Goal: Ask a question

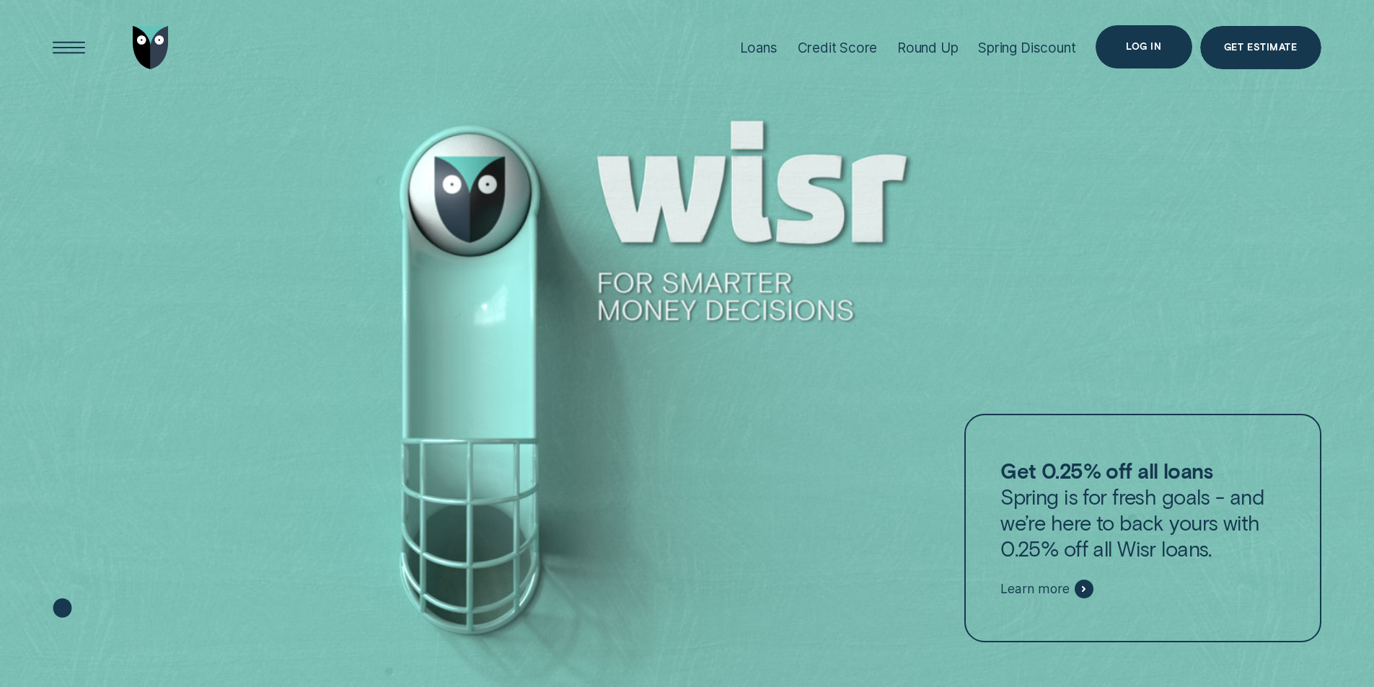
click at [1148, 38] on div "Log in" at bounding box center [1144, 46] width 96 height 43
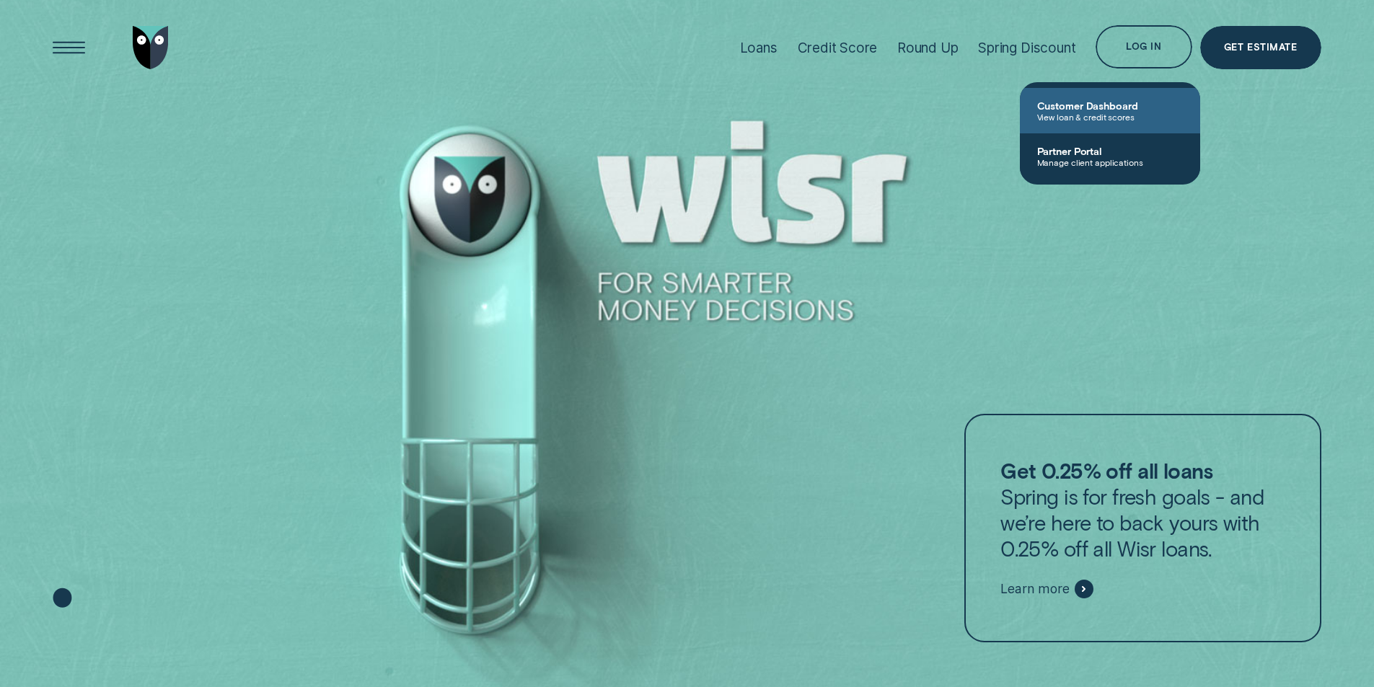
click at [1091, 120] on span "View loan & credit scores" at bounding box center [1110, 117] width 146 height 10
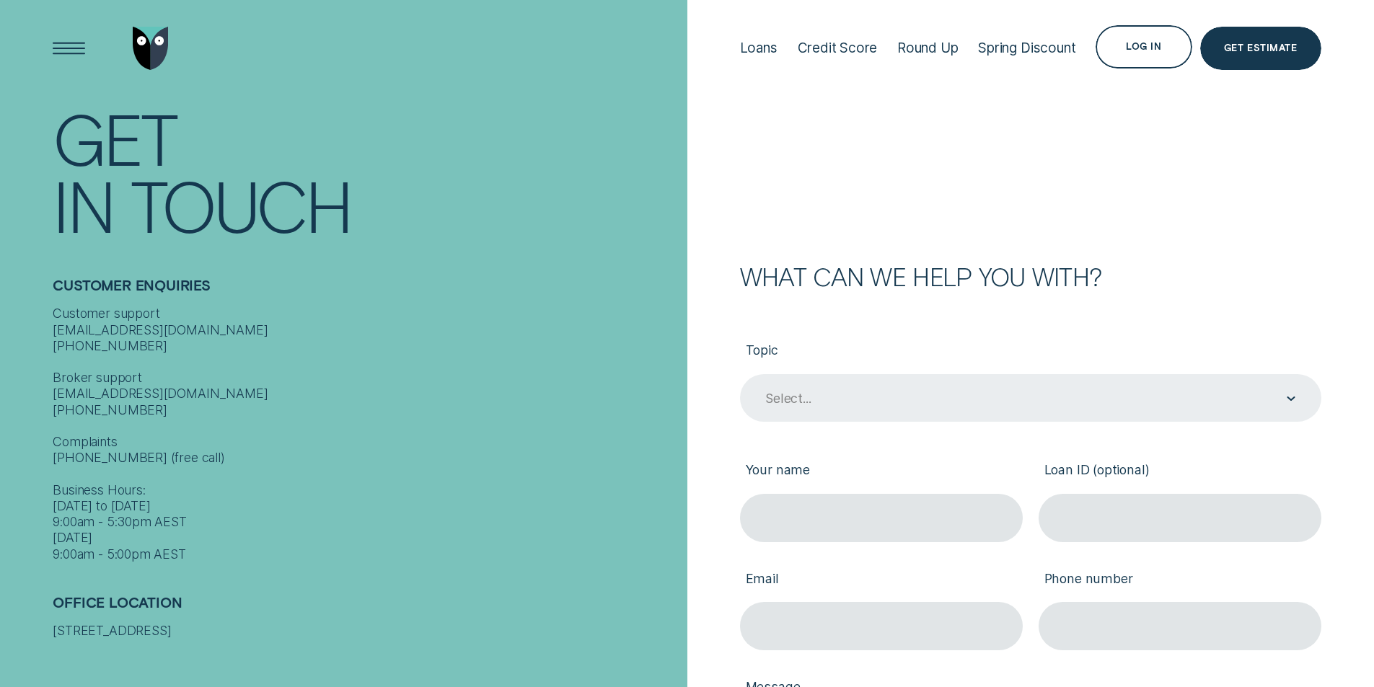
click at [819, 393] on div "Select..." at bounding box center [1030, 399] width 532 height 18
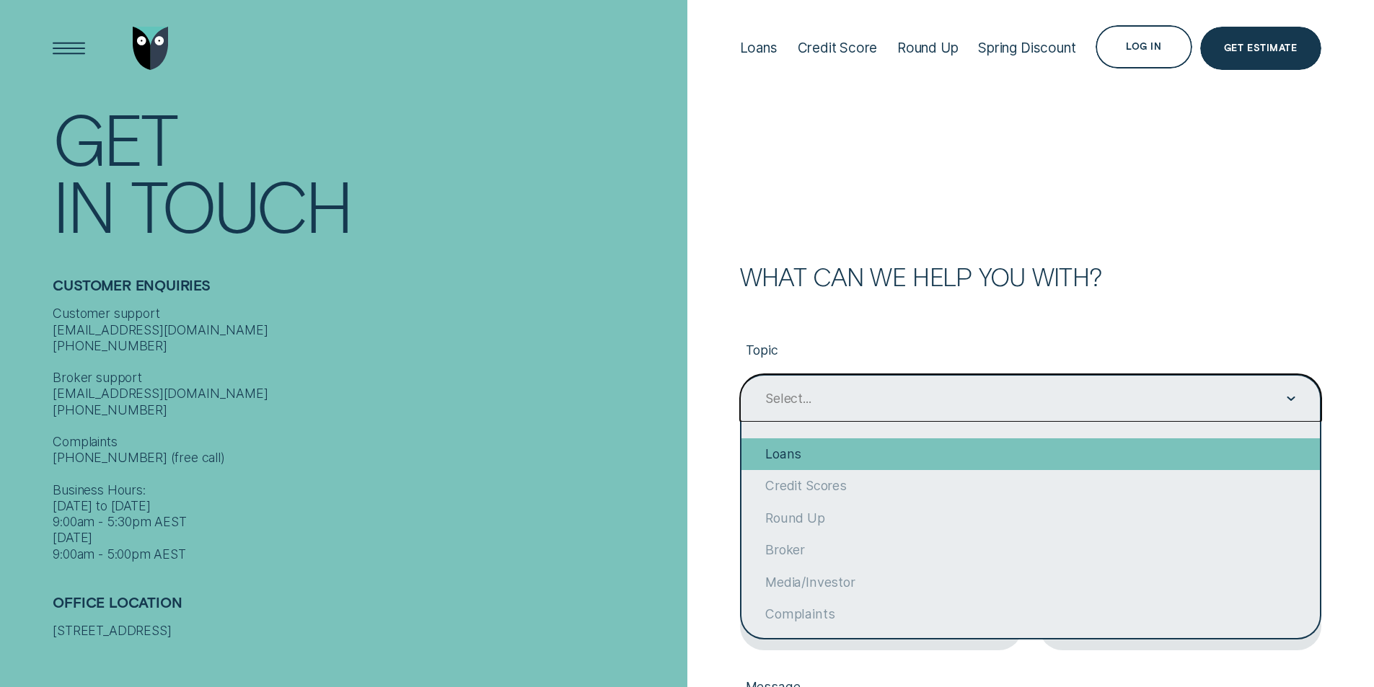
click at [842, 455] on div "Loans" at bounding box center [1031, 455] width 579 height 32
type input "Loans"
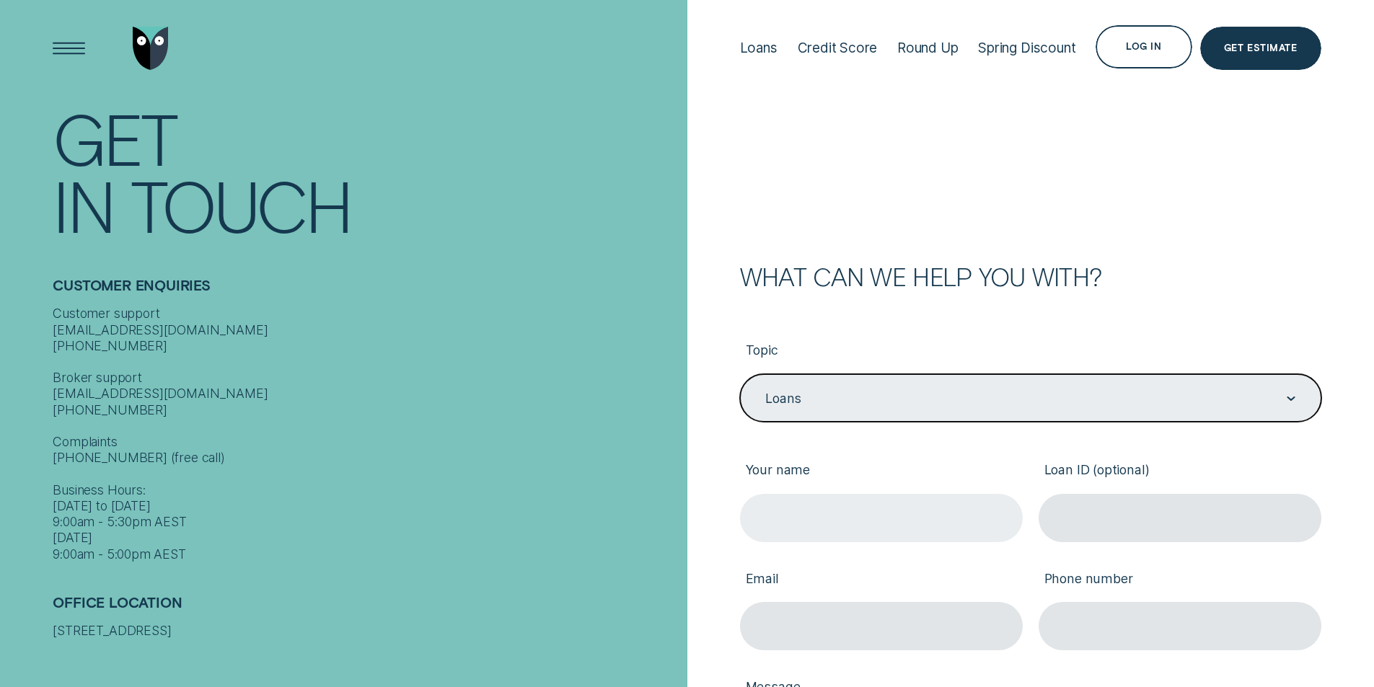
click at [880, 514] on input "Your name" at bounding box center [881, 518] width 283 height 48
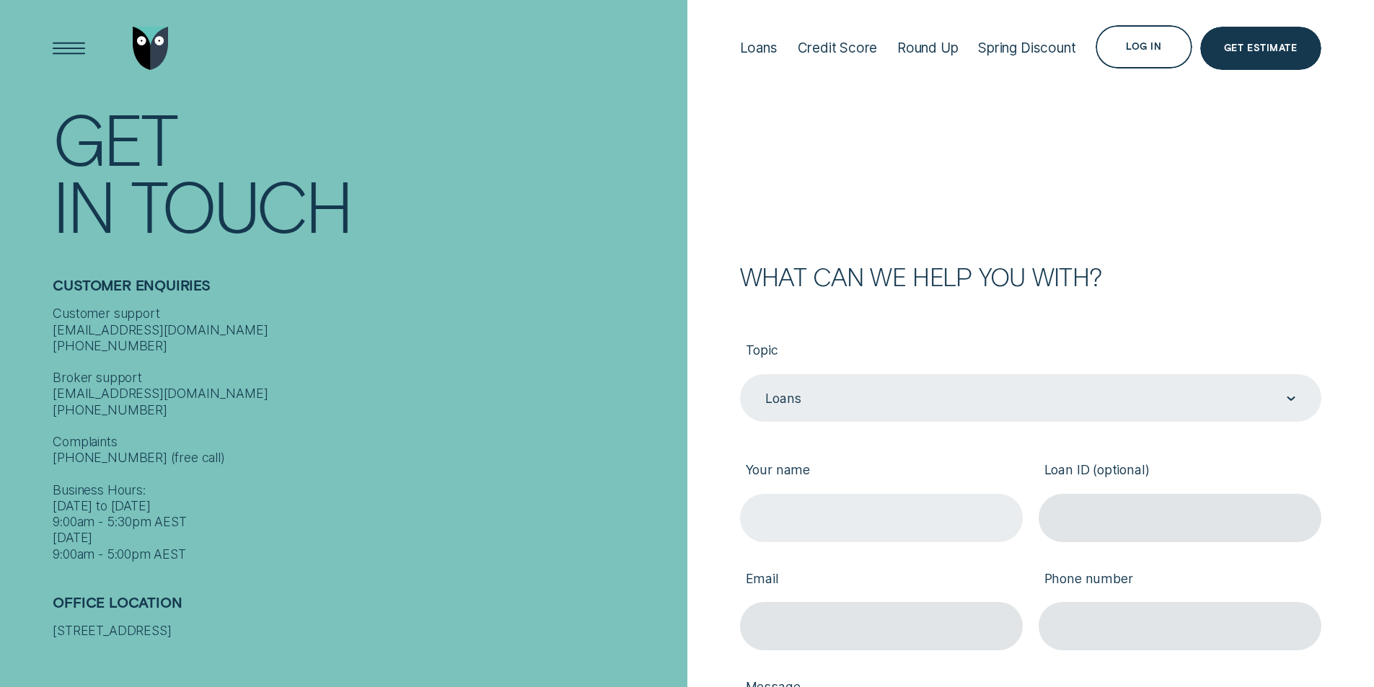
type input "[PERSON_NAME]"
type input "[EMAIL_ADDRESS][DOMAIN_NAME]"
type input "0433065443"
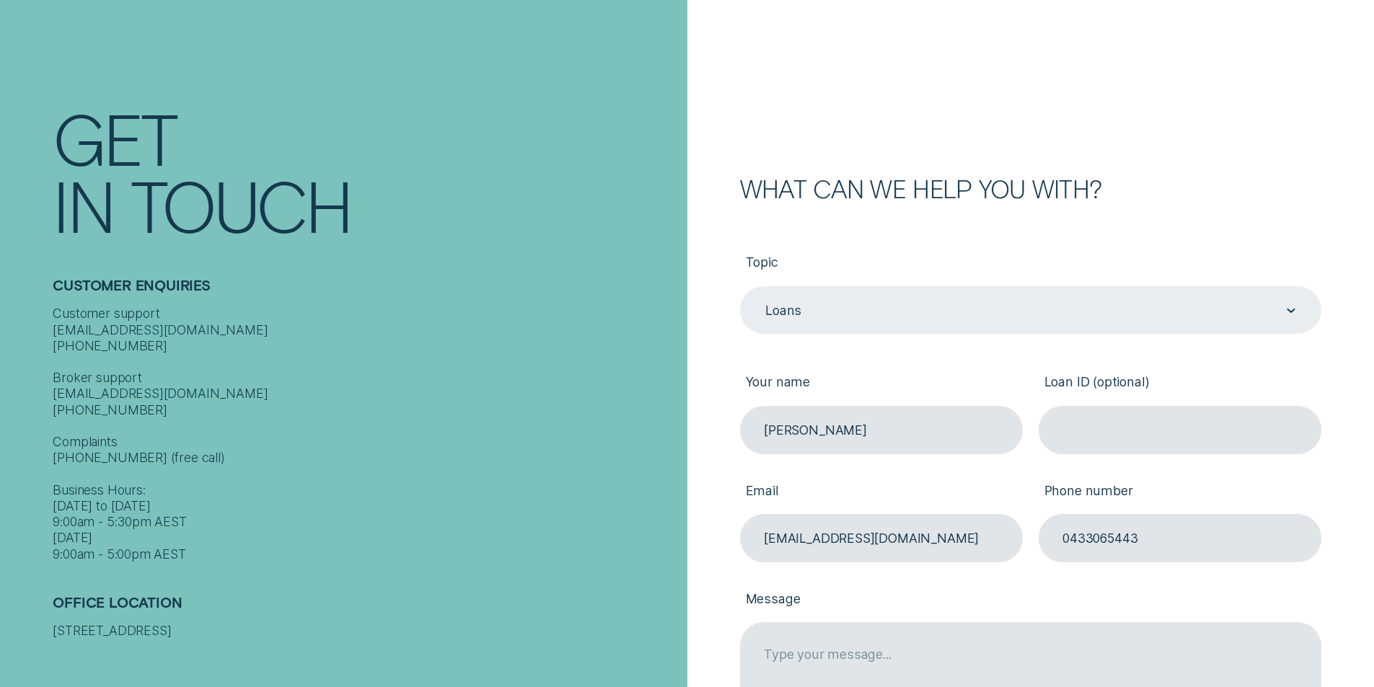
scroll to position [144, 0]
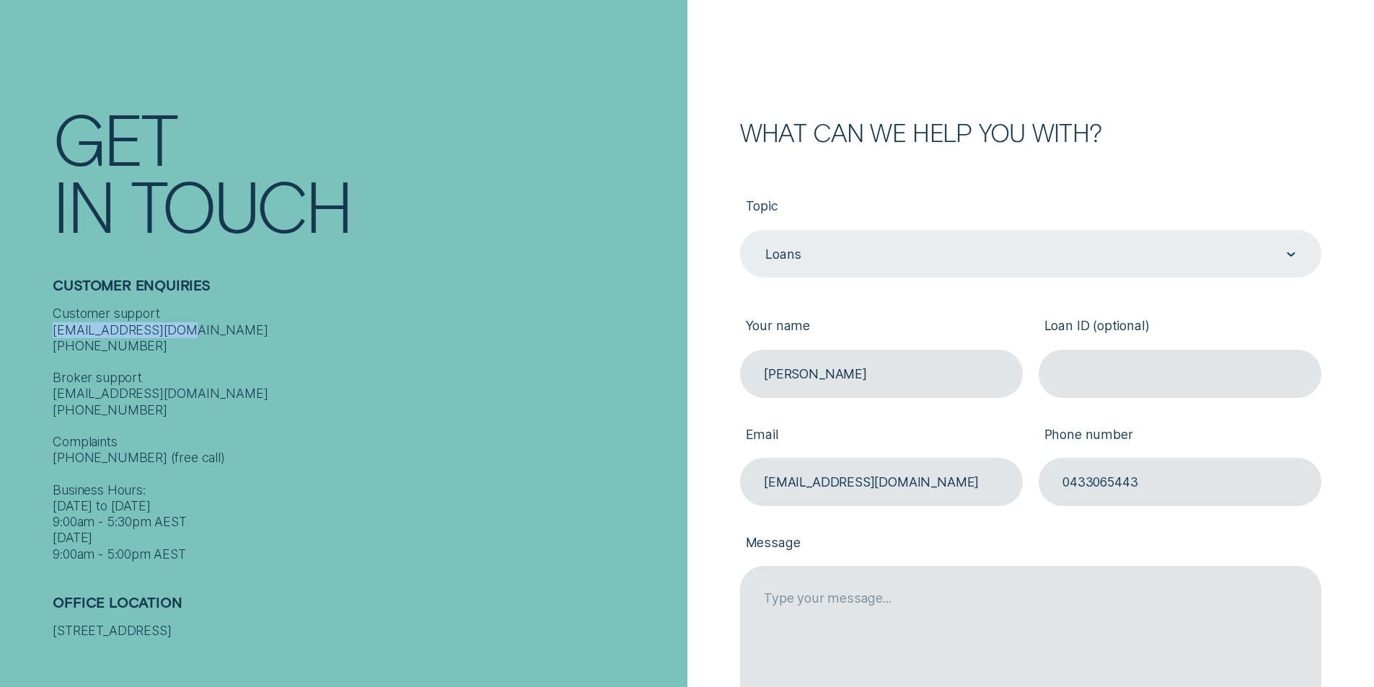
drag, startPoint x: 184, startPoint y: 316, endPoint x: 56, endPoint y: 311, distance: 127.8
click at [56, 311] on div "Customer support [EMAIL_ADDRESS][DOMAIN_NAME] [PHONE_NUMBER] Broker support [EM…" at bounding box center [366, 434] width 626 height 257
copy div "[EMAIL_ADDRESS][DOMAIN_NAME]"
click at [1101, 387] on input "Loan ID (optional)" at bounding box center [1180, 374] width 283 height 48
paste input "831142"
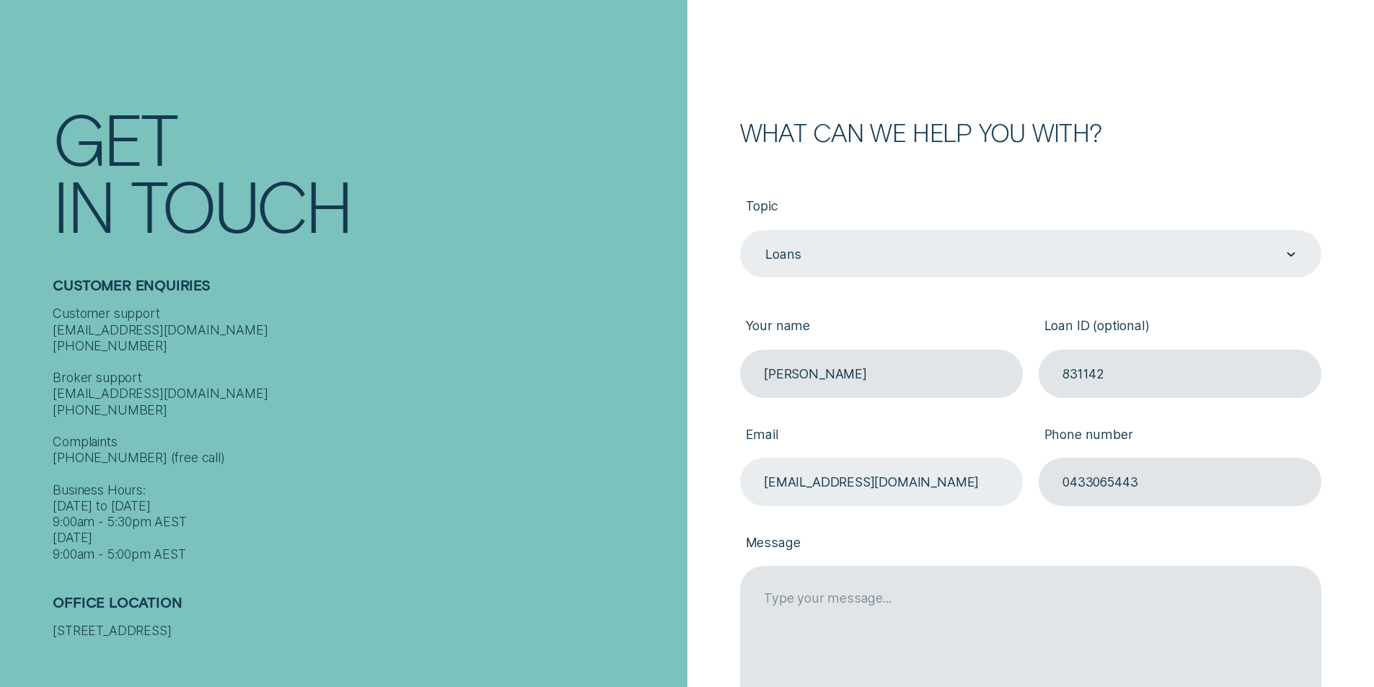
type input "831142"
drag, startPoint x: 975, startPoint y: 484, endPoint x: 597, endPoint y: 472, distance: 378.2
click at [597, 472] on div "Contact Get In Touch Customer Enquiries Customer support [EMAIL_ADDRESS][DOMAIN…" at bounding box center [687, 381] width 1374 height 1051
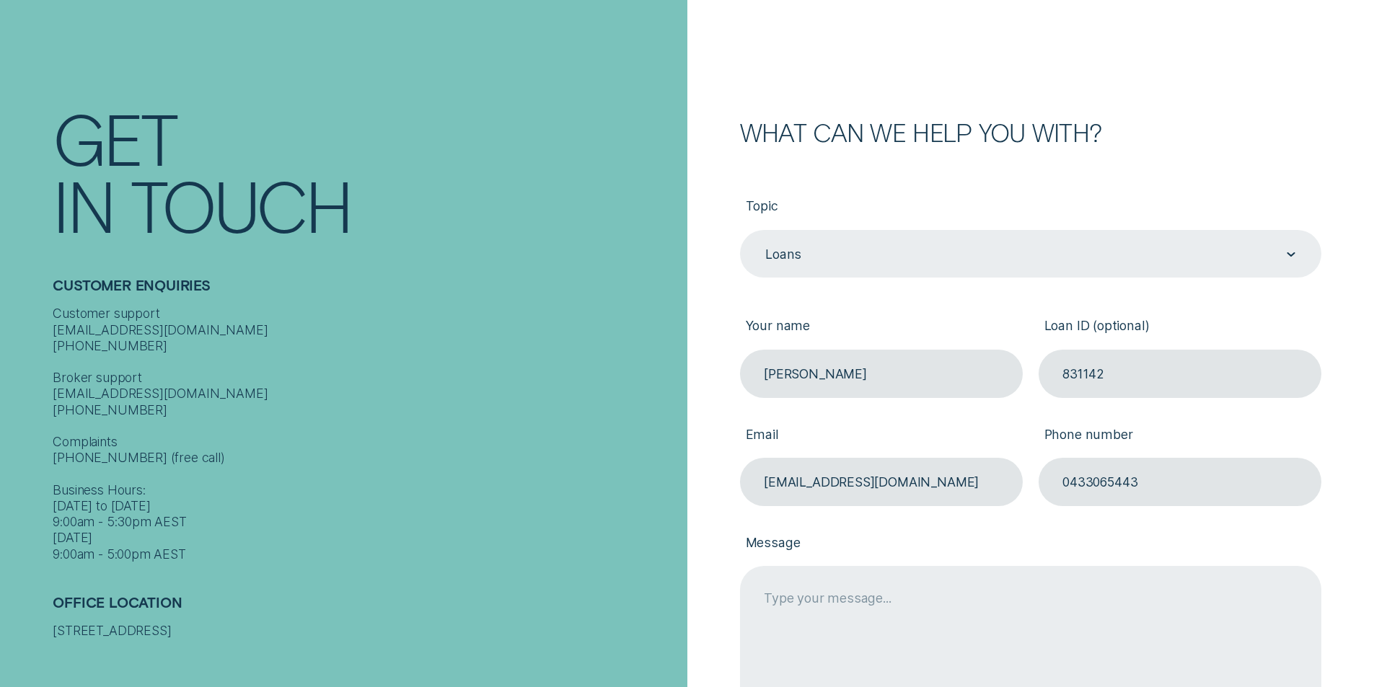
type input "[EMAIL_ADDRESS][DOMAIN_NAME]"
click at [822, 606] on textarea "Message" at bounding box center [1030, 643] width 581 height 154
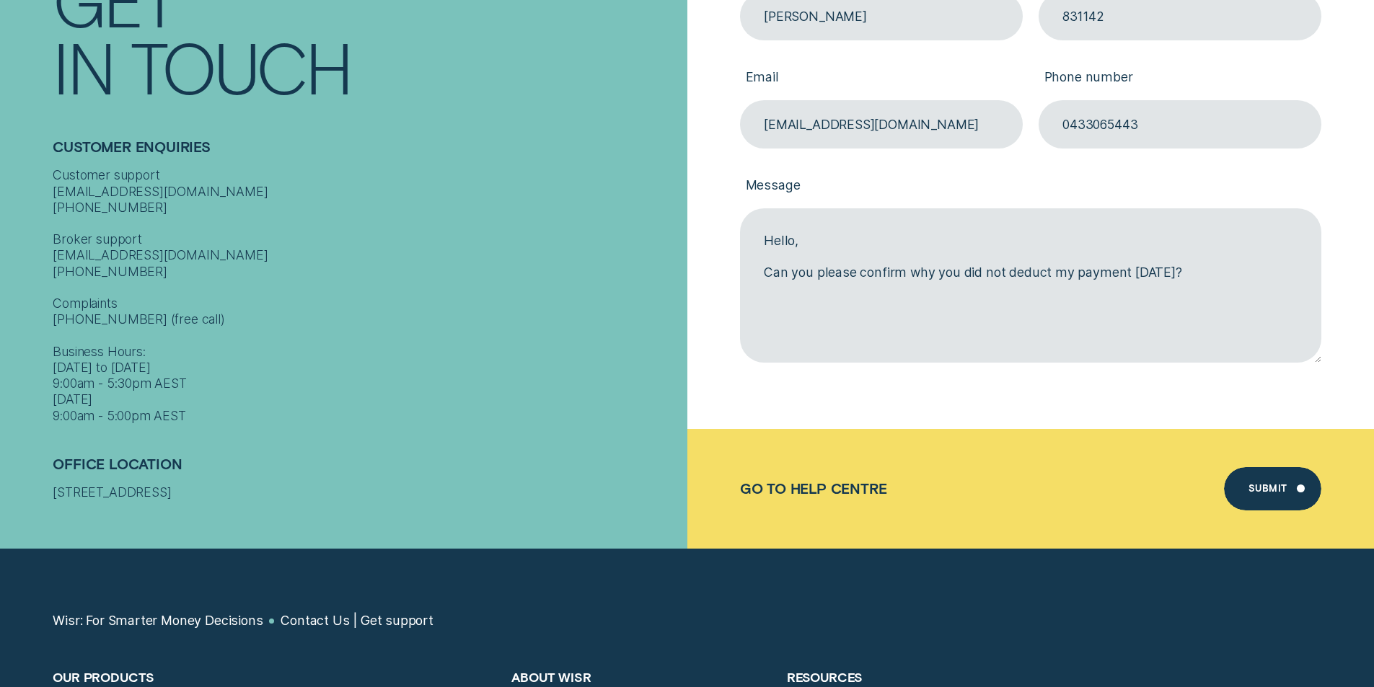
scroll to position [505, 0]
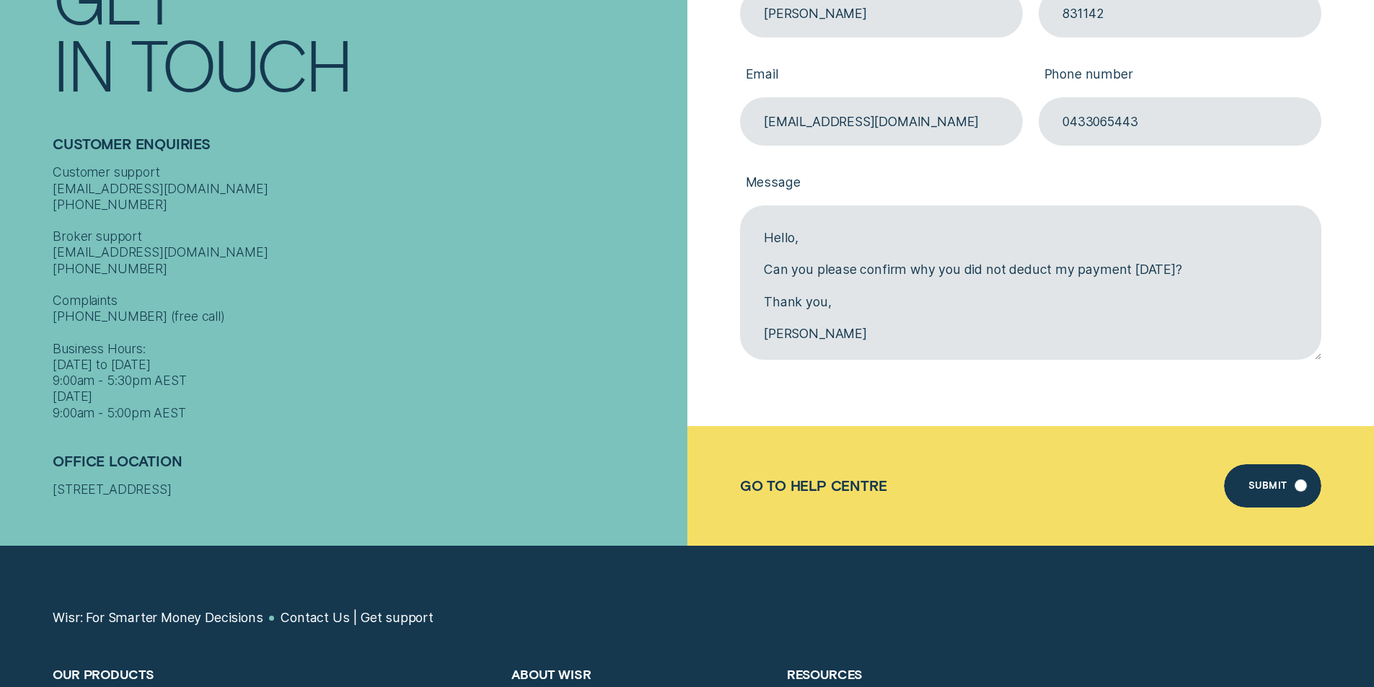
type textarea "Hello, Can you please confirm why you did not deduct my payment [DATE]? Thank y…"
click at [1265, 478] on div "Submit" at bounding box center [1272, 486] width 97 height 43
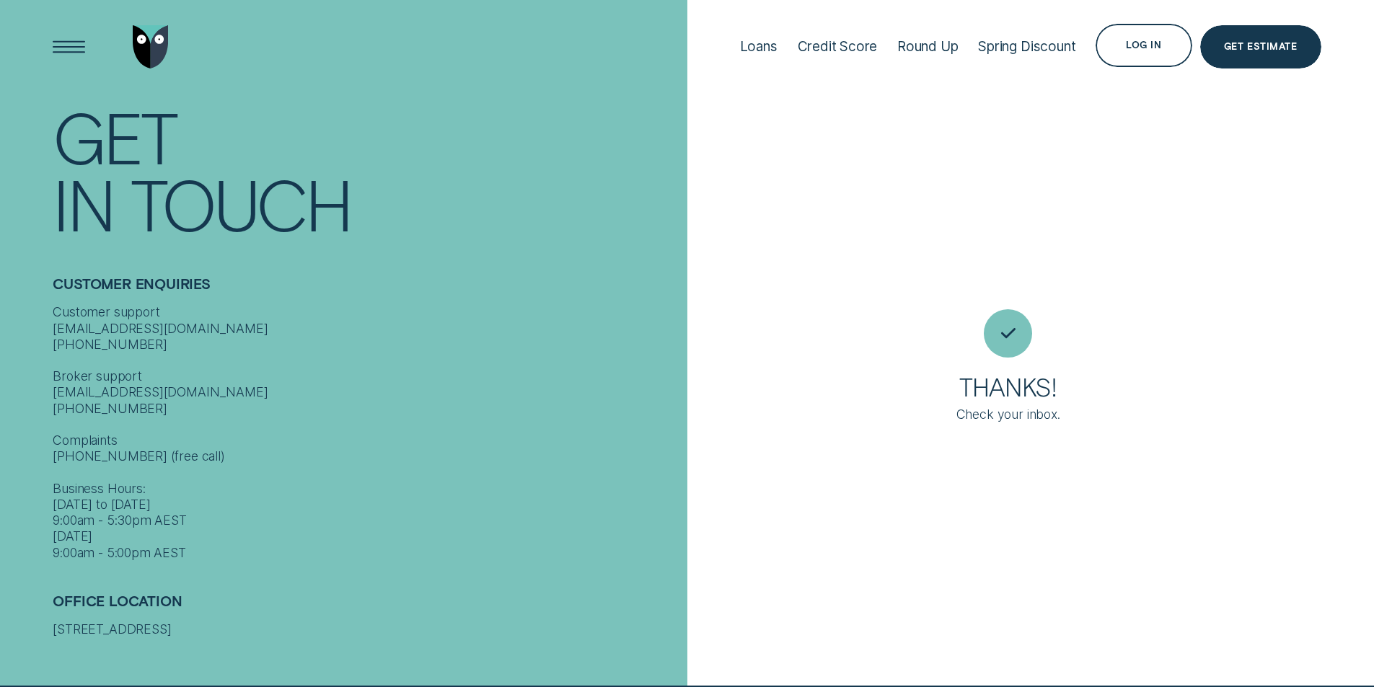
scroll to position [1, 0]
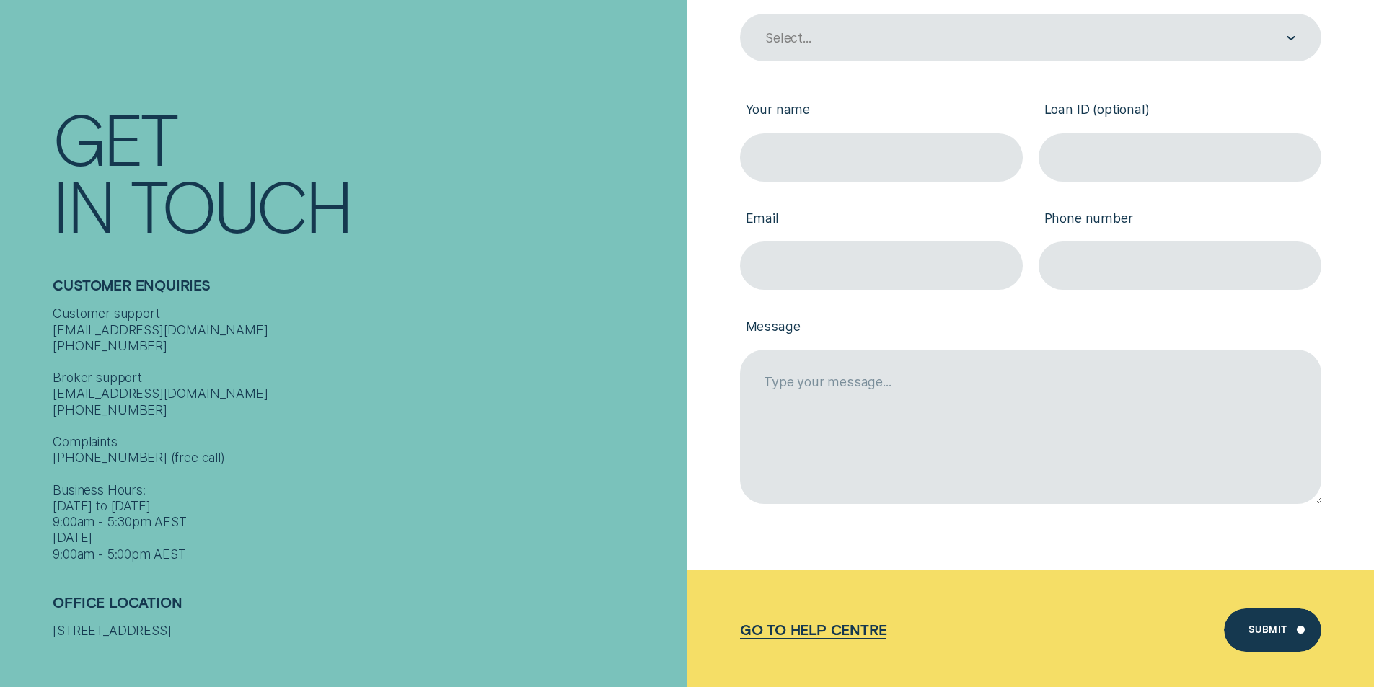
click at [877, 634] on div "Go to Help Centre" at bounding box center [813, 630] width 147 height 17
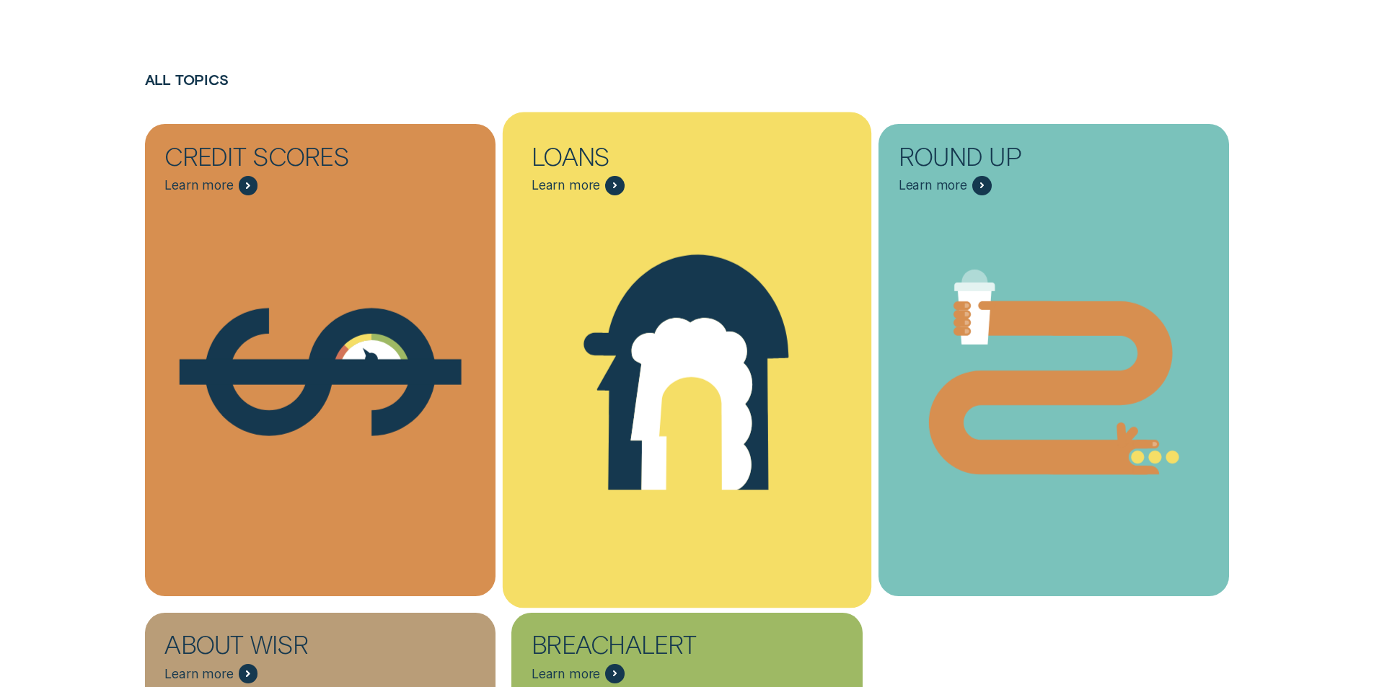
scroll to position [505, 0]
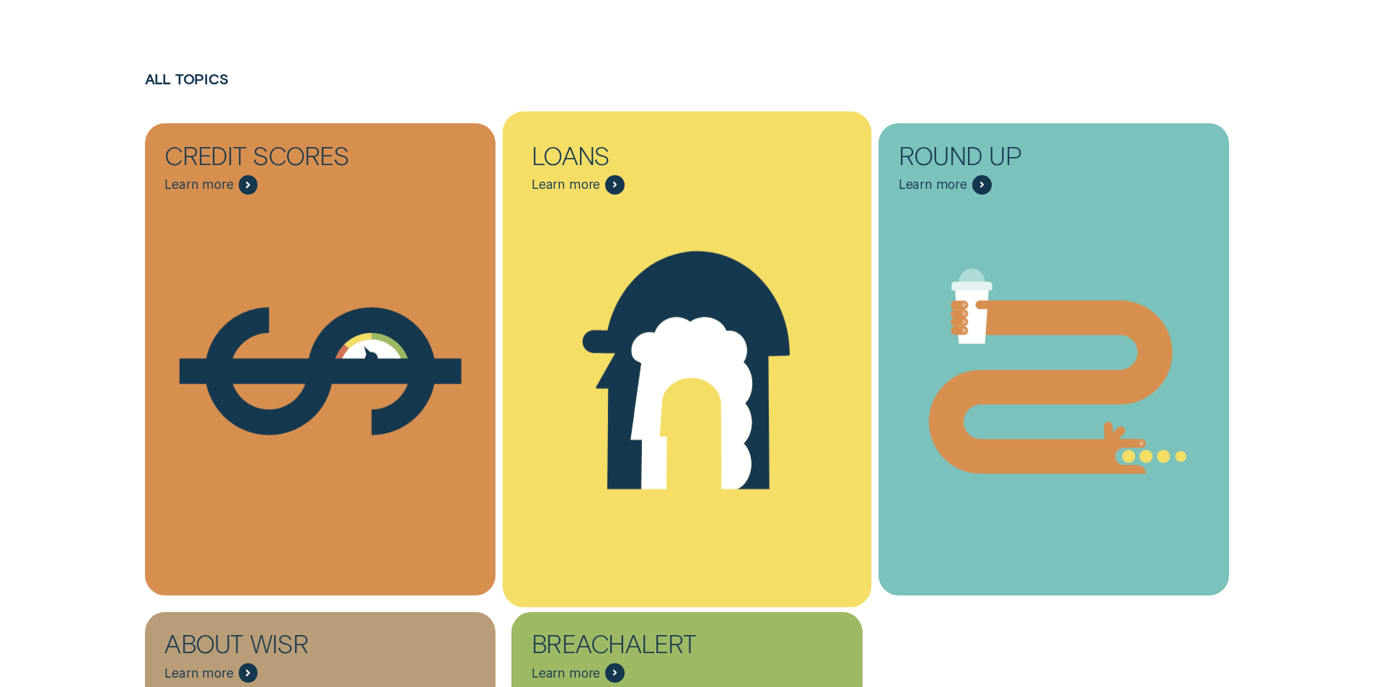
click at [634, 491] on icon "Loans - Learn more" at bounding box center [687, 371] width 369 height 281
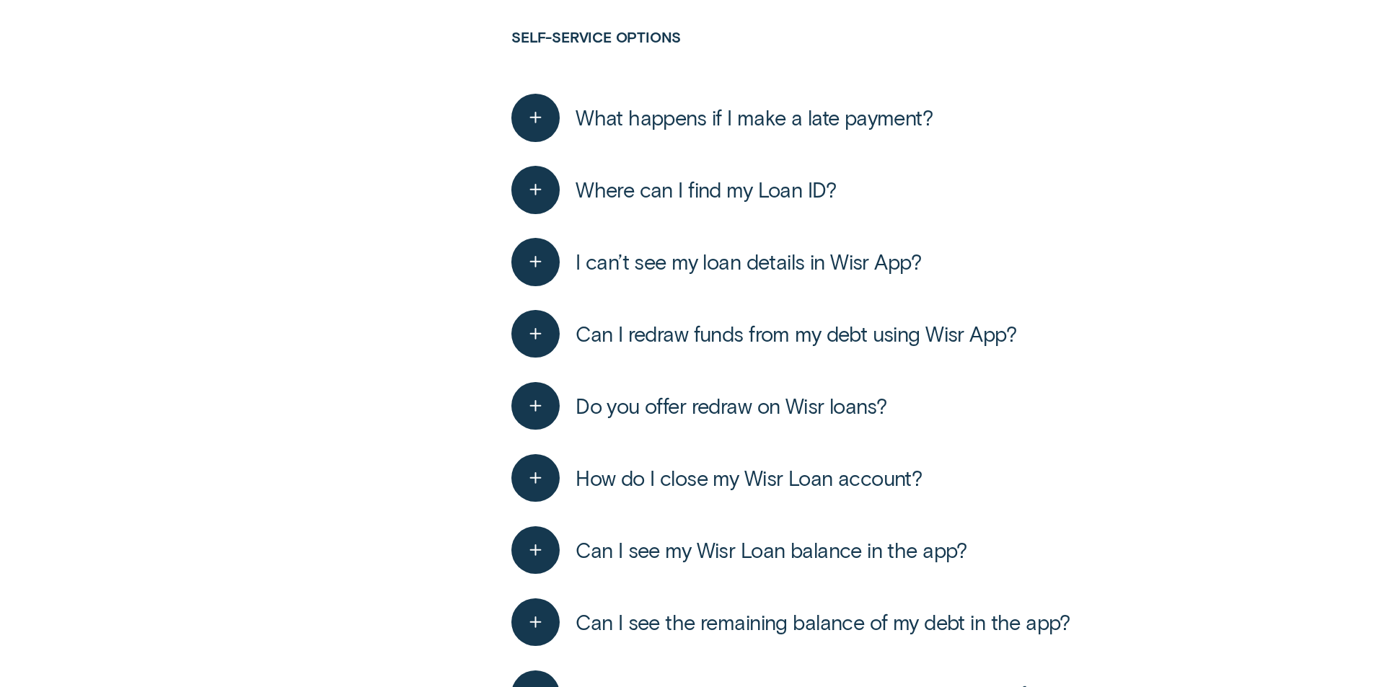
scroll to position [2813, 0]
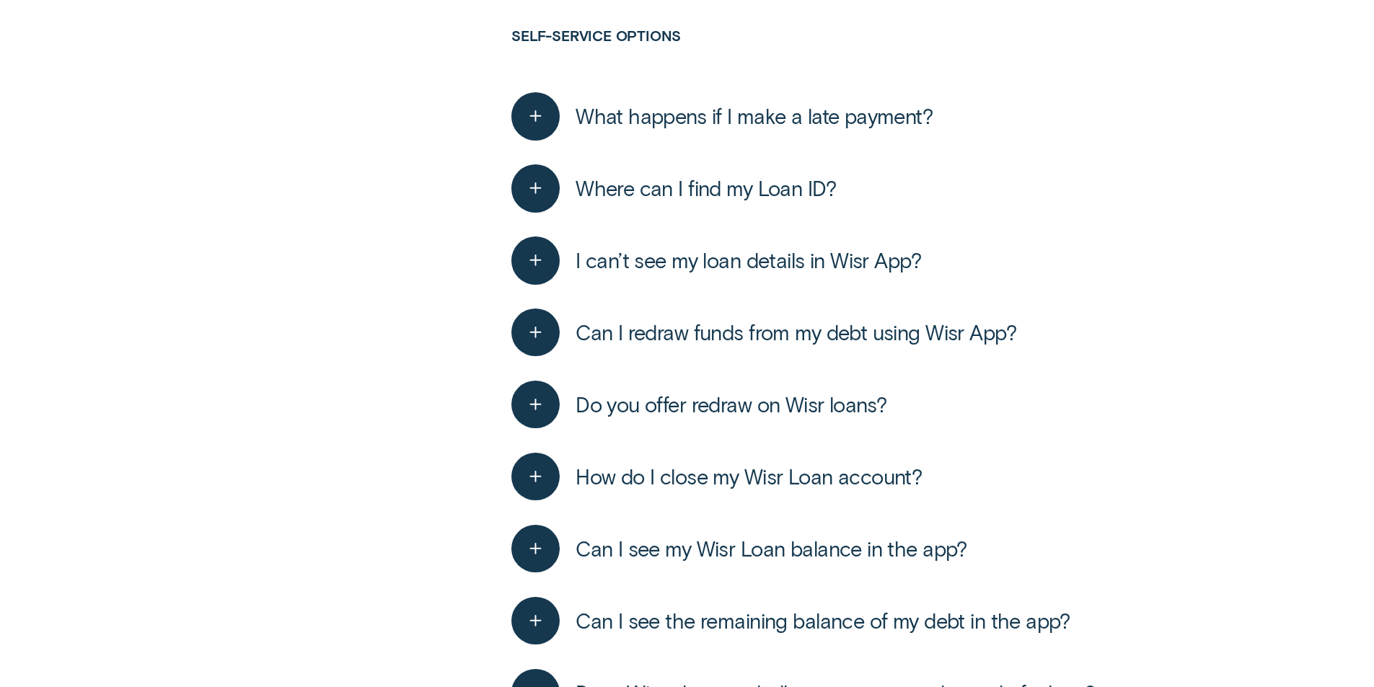
click at [867, 400] on span "Do you offer redraw on Wisr loans?" at bounding box center [731, 405] width 311 height 26
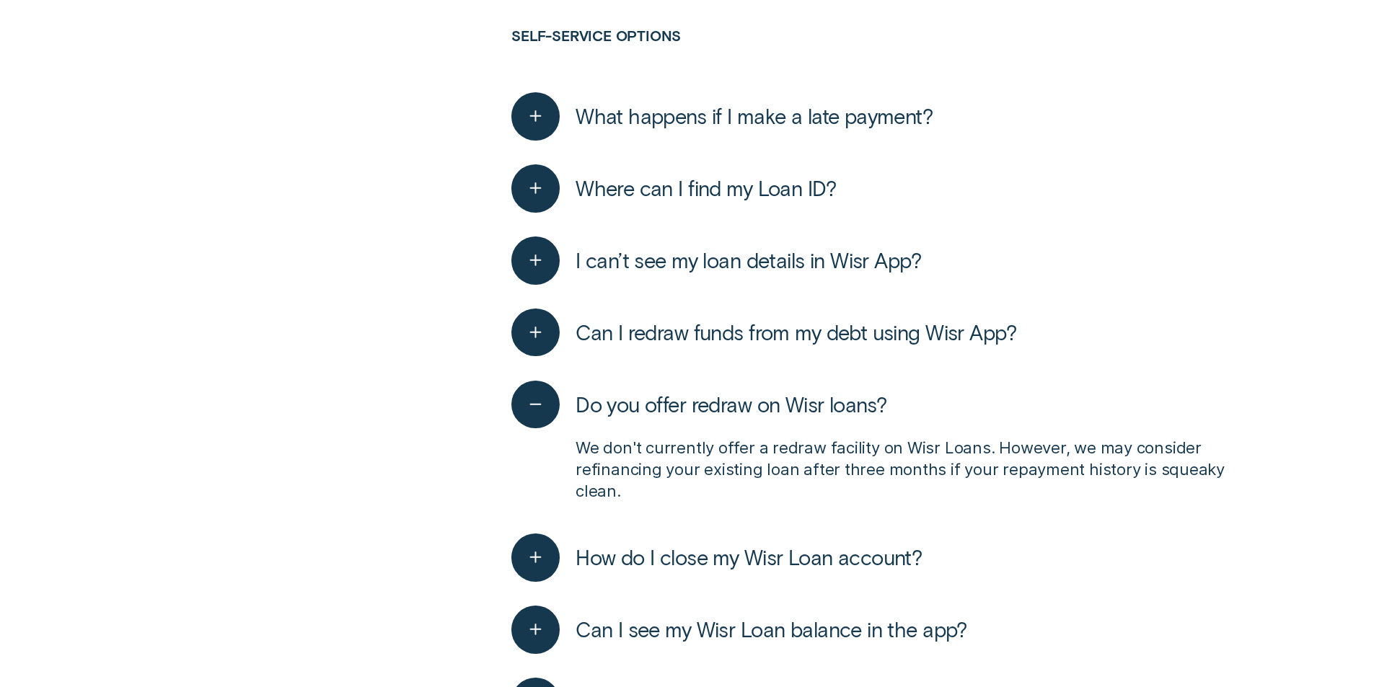
click at [867, 400] on span "Do you offer redraw on Wisr loans?" at bounding box center [731, 405] width 311 height 26
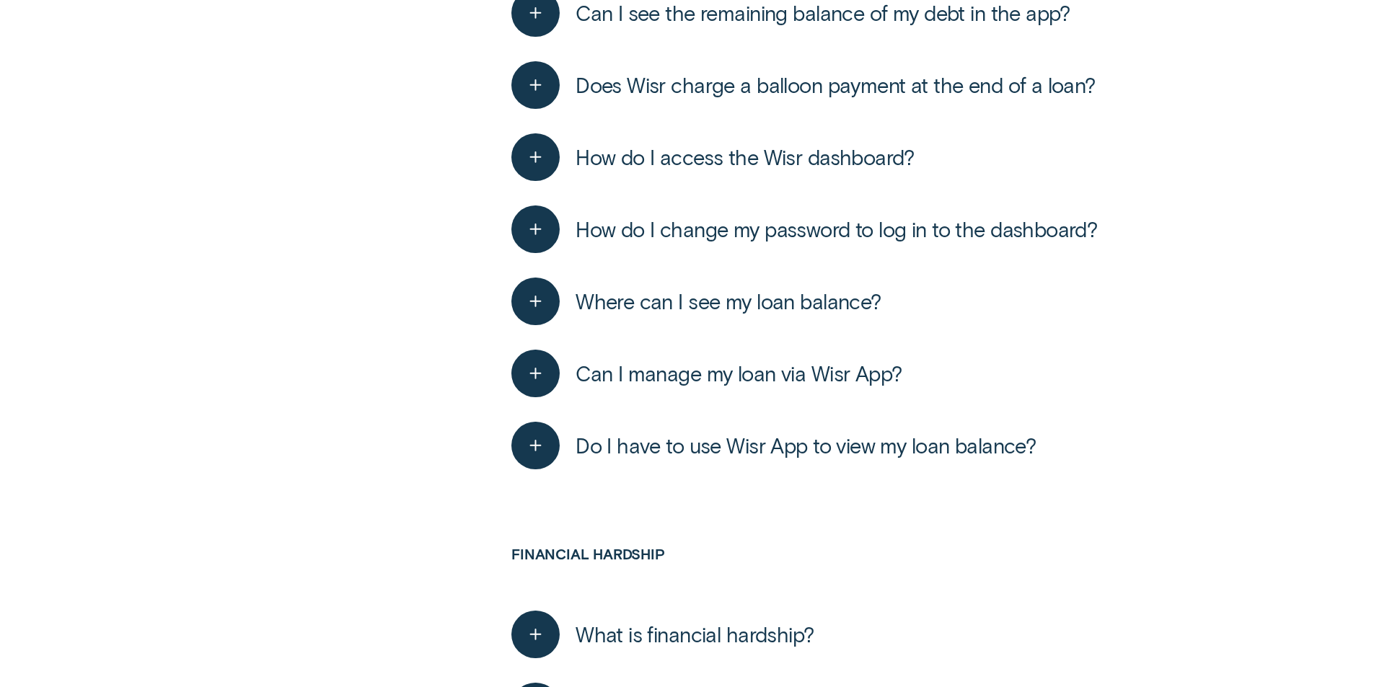
scroll to position [3463, 0]
